Goal: Book appointment/travel/reservation

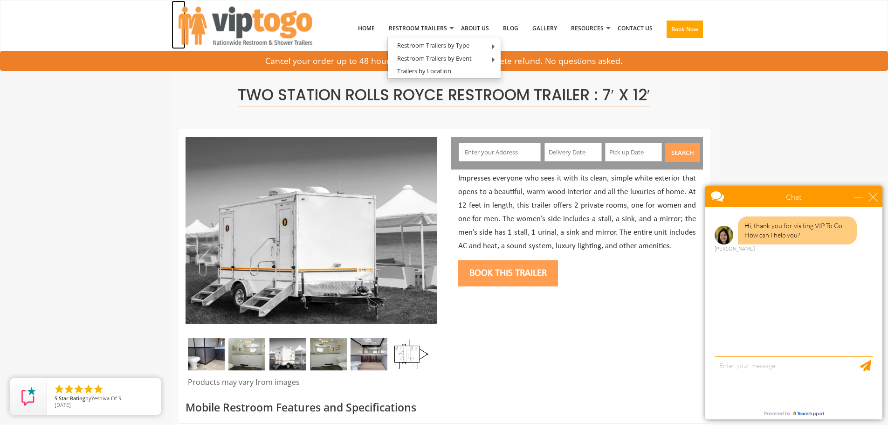
click at [264, 25] on img at bounding box center [246, 26] width 134 height 38
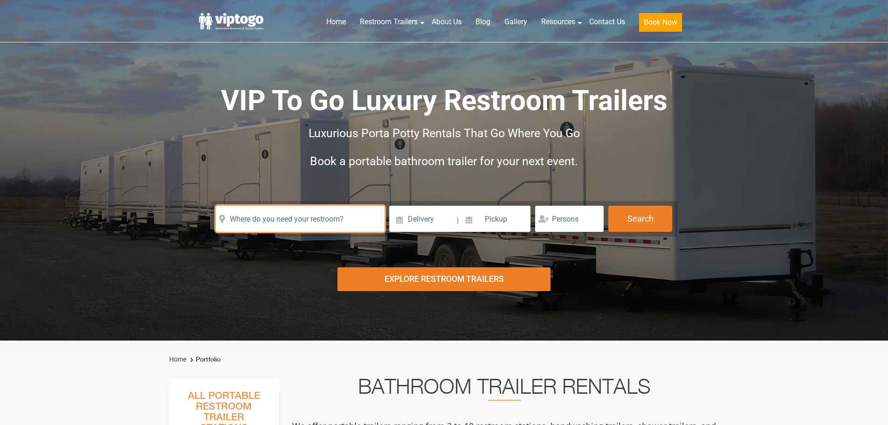
click at [276, 216] on input "text" at bounding box center [300, 219] width 169 height 26
paste input "[STREET_ADDRESS][US_STATE]"
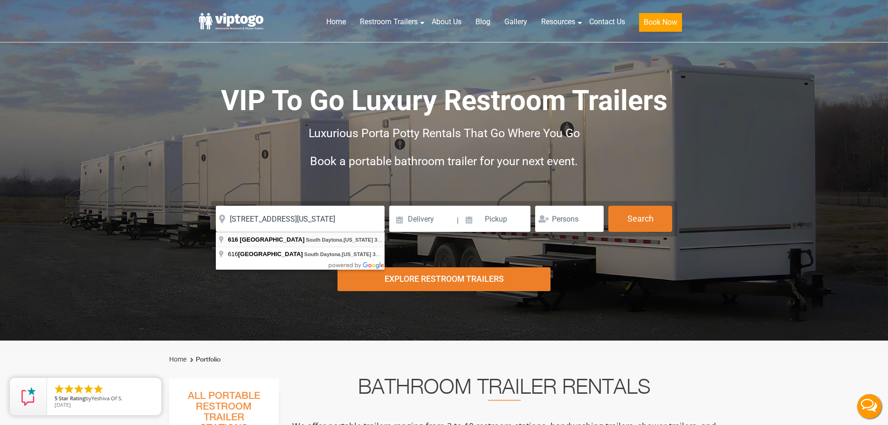
type input "[STREET_ADDRESS][US_STATE]"
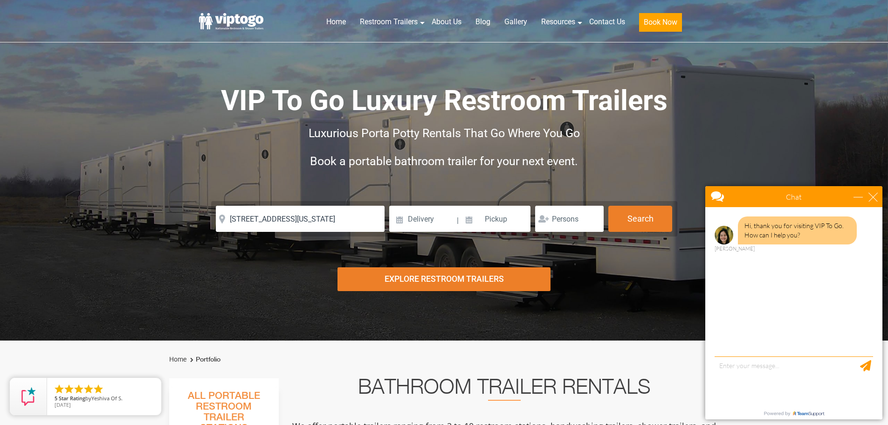
scroll to position [0, 0]
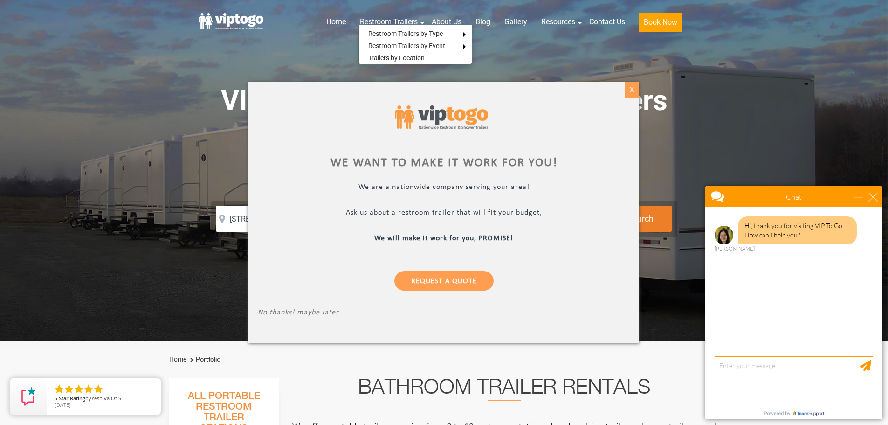
click at [627, 90] on div "X" at bounding box center [632, 90] width 14 height 16
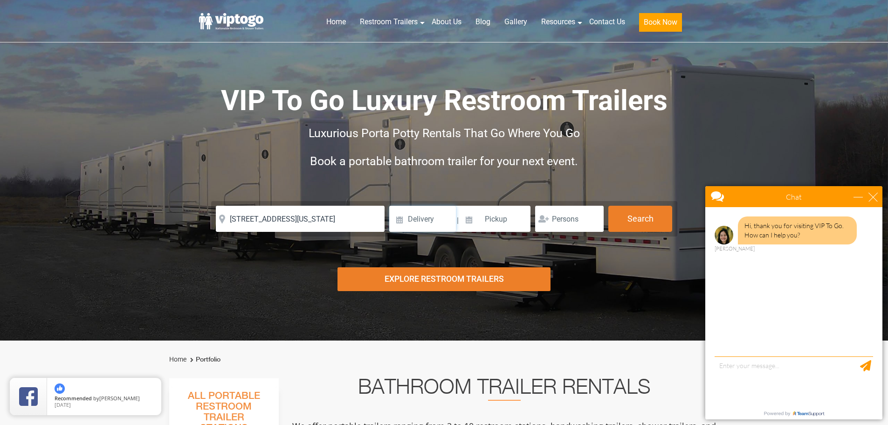
click at [436, 219] on input at bounding box center [422, 219] width 67 height 26
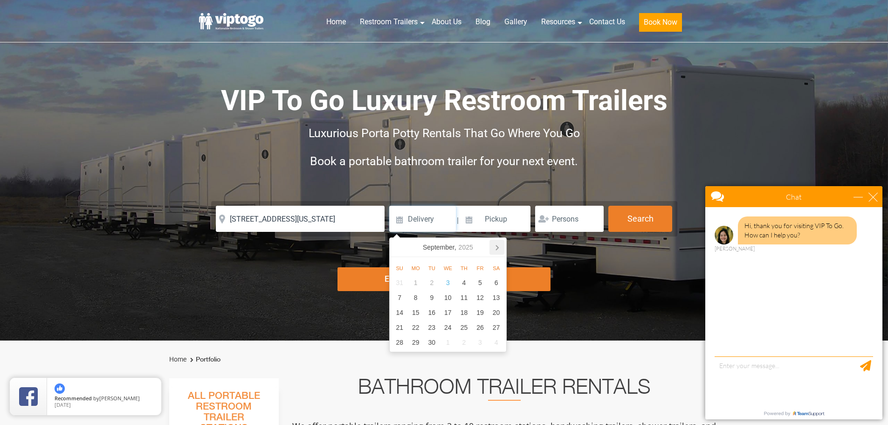
click at [498, 244] on icon at bounding box center [497, 247] width 15 height 15
click at [479, 341] on div "28" at bounding box center [480, 342] width 16 height 15
type input "[DATE]"
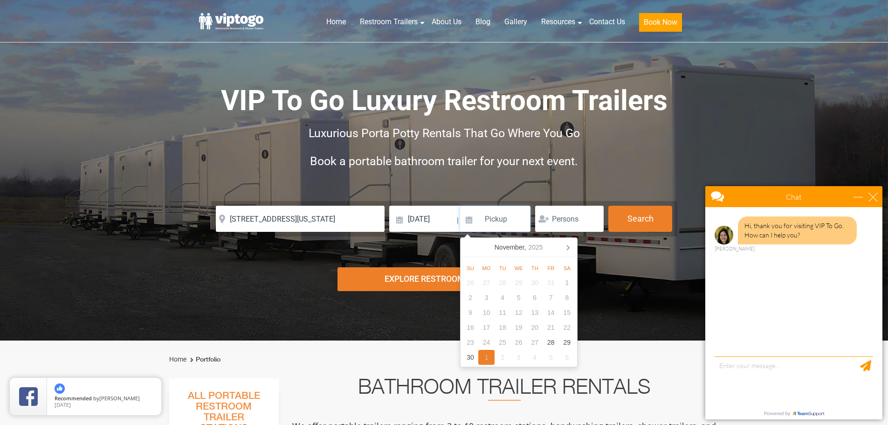
click at [487, 357] on div "1" at bounding box center [486, 357] width 16 height 15
type input "[DATE]"
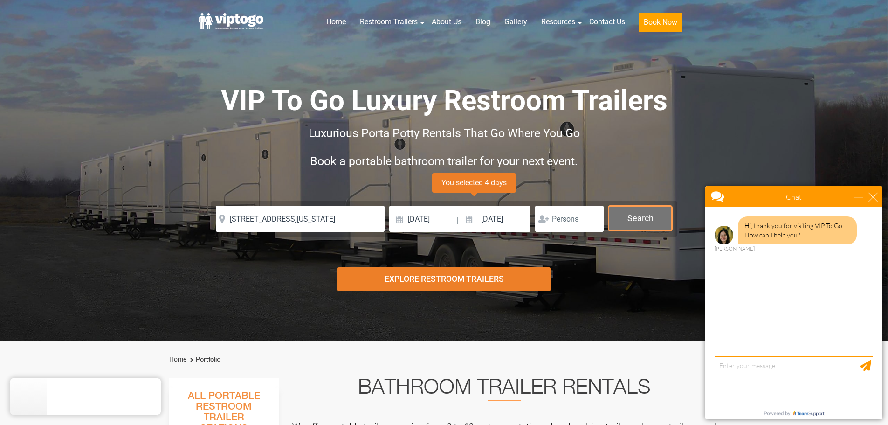
click at [644, 219] on button "Search" at bounding box center [640, 218] width 64 height 25
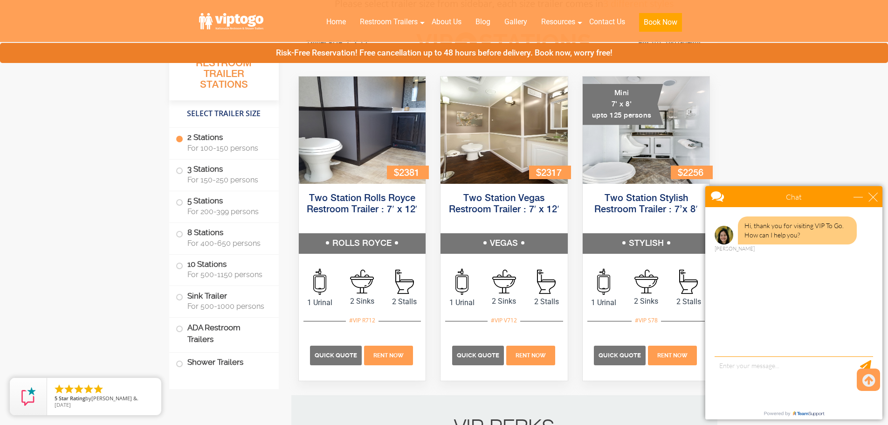
scroll to position [378, 0]
